Goal: Information Seeking & Learning: Learn about a topic

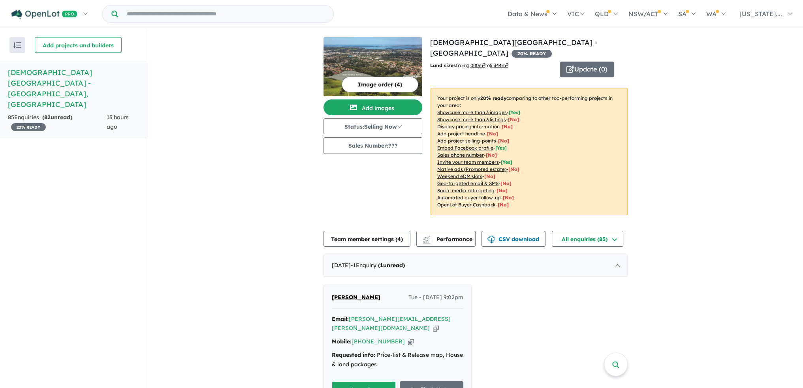
click at [361, 294] on span "[PERSON_NAME]" at bounding box center [356, 297] width 49 height 7
click at [439, 324] on icon "button" at bounding box center [436, 328] width 6 height 8
click at [429, 382] on link "Profile & Notes" at bounding box center [432, 390] width 64 height 17
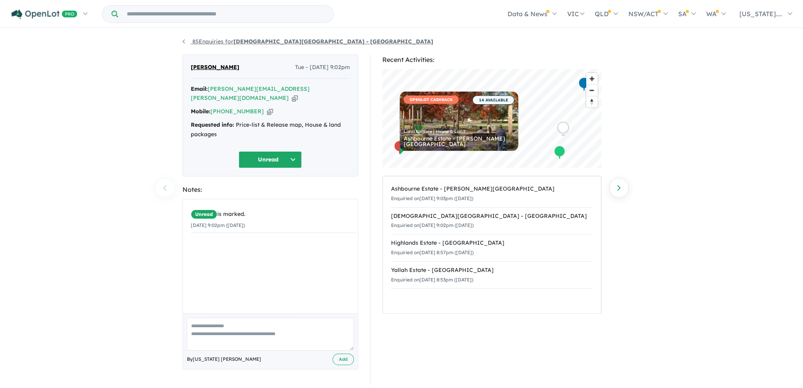
click at [184, 40] on link "85 Enquiries for Mungurra Rise Estate - Cordeaux Heights" at bounding box center [308, 41] width 251 height 7
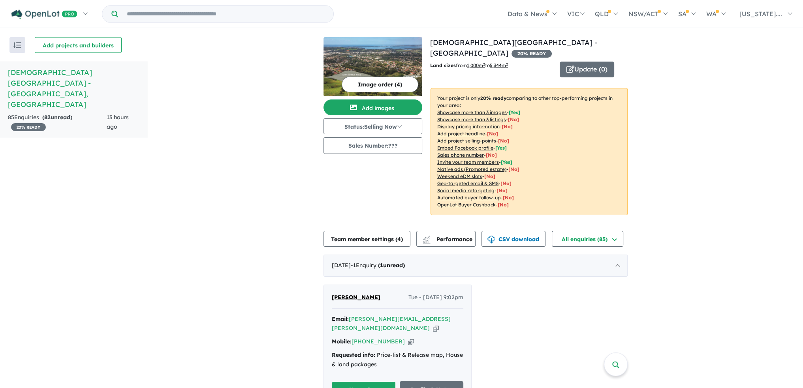
click at [366, 47] on img at bounding box center [373, 66] width 99 height 59
